Goal: Communication & Community: Answer question/provide support

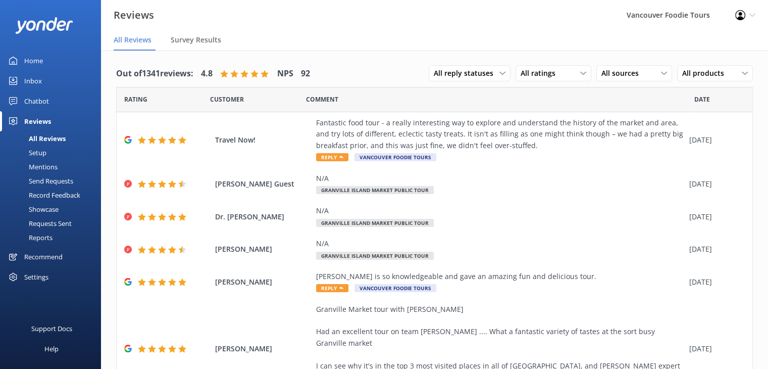
click at [50, 81] on link "Inbox" at bounding box center [50, 81] width 101 height 20
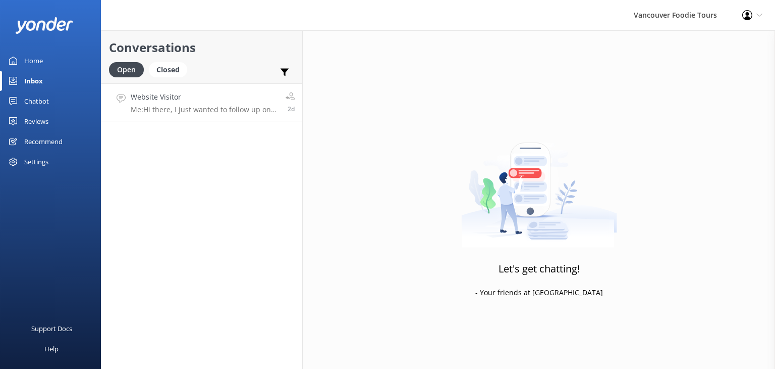
click at [207, 113] on p "Me: Hi there, I just wanted to follow up on your recent message about an end-of…" at bounding box center [204, 109] width 147 height 9
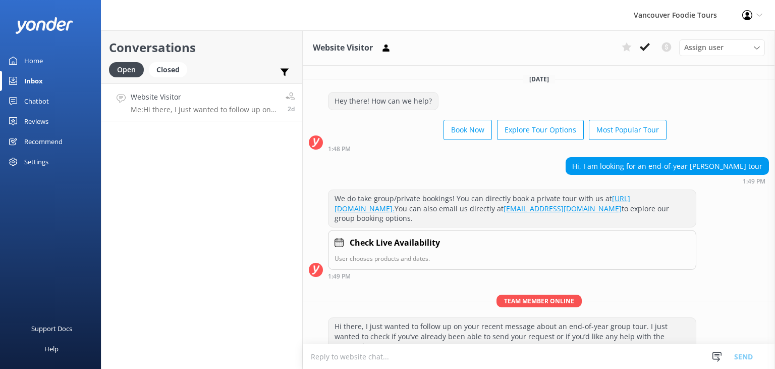
scroll to position [44, 0]
